Goal: Navigation & Orientation: Find specific page/section

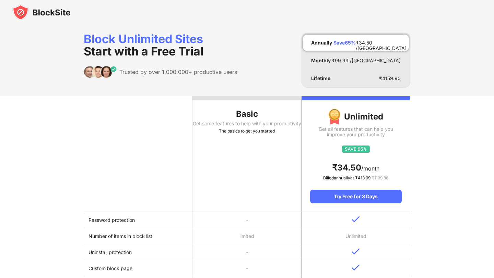
click at [33, 13] on img at bounding box center [41, 12] width 58 height 16
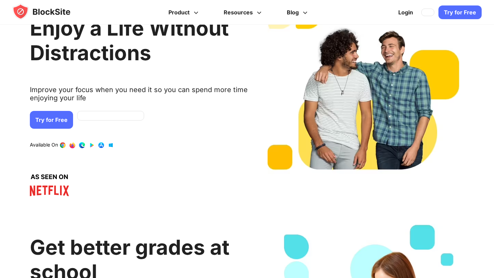
scroll to position [390, 0]
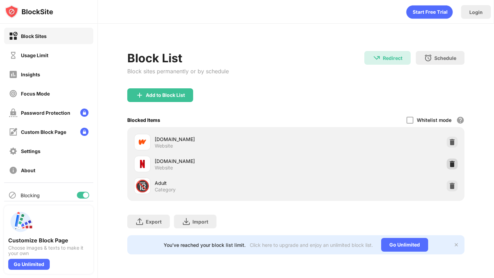
click at [451, 165] on img at bounding box center [452, 164] width 7 height 7
